Goal: Find specific page/section: Find specific page/section

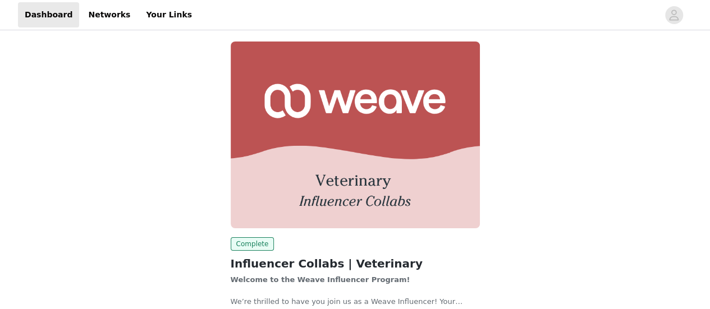
scroll to position [3, 0]
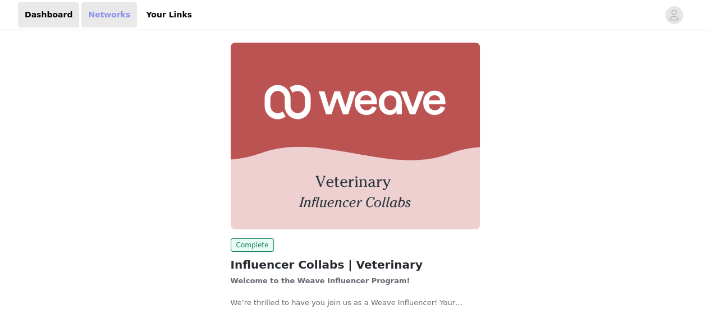
click at [103, 21] on link "Networks" at bounding box center [109, 14] width 56 height 25
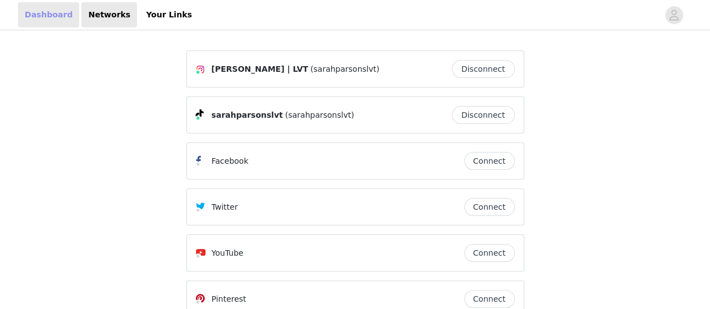
click at [40, 12] on link "Dashboard" at bounding box center [48, 14] width 61 height 25
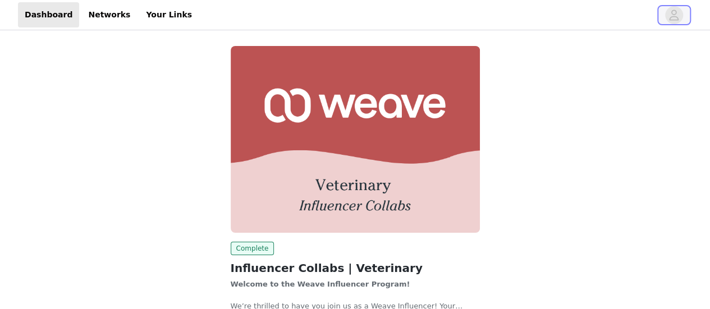
click at [677, 15] on icon "avatar" at bounding box center [674, 15] width 11 height 18
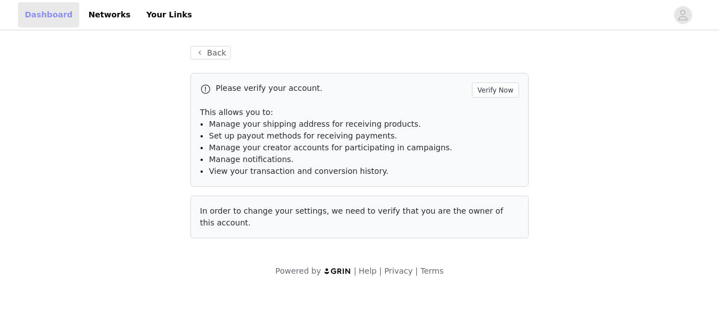
click at [50, 16] on link "Dashboard" at bounding box center [48, 14] width 61 height 25
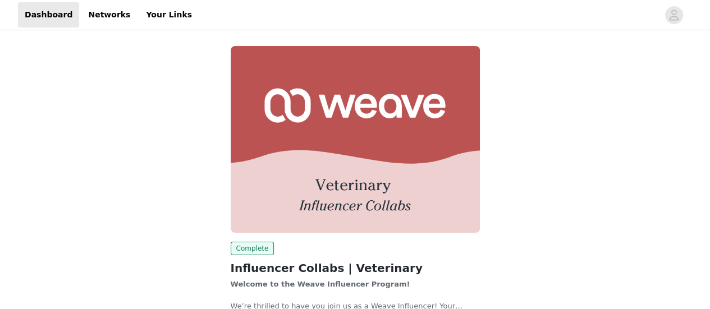
click at [402, 183] on img at bounding box center [355, 139] width 249 height 187
